Goal: Task Accomplishment & Management: Use online tool/utility

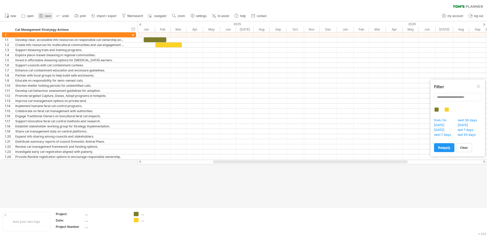
click at [41, 15] on rect at bounding box center [41, 15] width 2 height 1
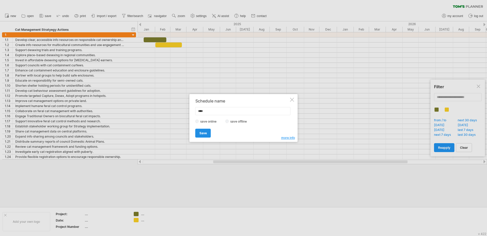
type input "****"
click at [204, 134] on span "Save" at bounding box center [202, 133] width 7 height 4
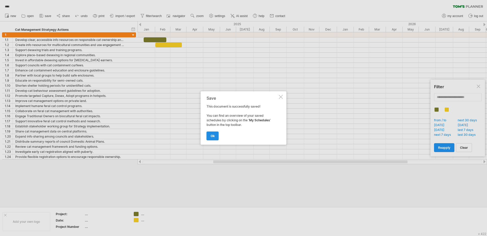
click at [213, 135] on span "ok" at bounding box center [212, 136] width 4 height 4
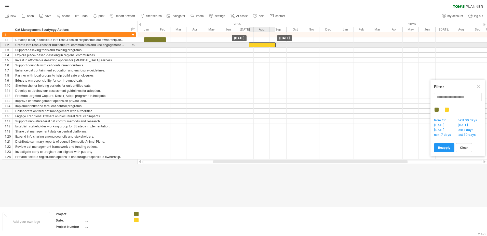
drag, startPoint x: 172, startPoint y: 47, endPoint x: 265, endPoint y: 47, distance: 93.4
click at [265, 47] on div at bounding box center [262, 44] width 26 height 5
drag, startPoint x: 263, startPoint y: 45, endPoint x: 240, endPoint y: 46, distance: 23.4
click at [240, 46] on div at bounding box center [238, 44] width 26 height 5
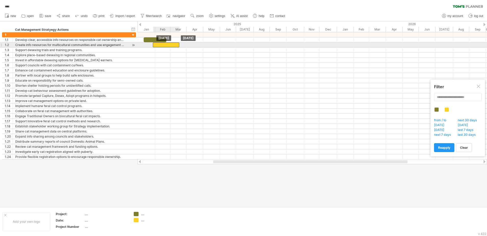
drag, startPoint x: 240, startPoint y: 46, endPoint x: 167, endPoint y: 46, distance: 73.0
click at [167, 46] on div at bounding box center [166, 44] width 26 height 5
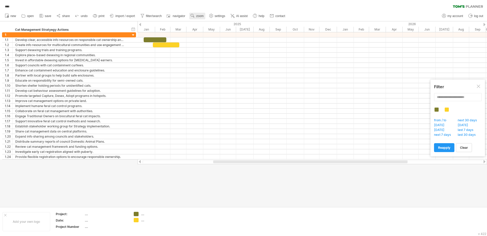
click at [200, 17] on span "zoom" at bounding box center [199, 16] width 7 height 4
click at [327, 6] on div "**** clear filter reapply filter" at bounding box center [243, 5] width 487 height 11
